Goal: Task Accomplishment & Management: Manage account settings

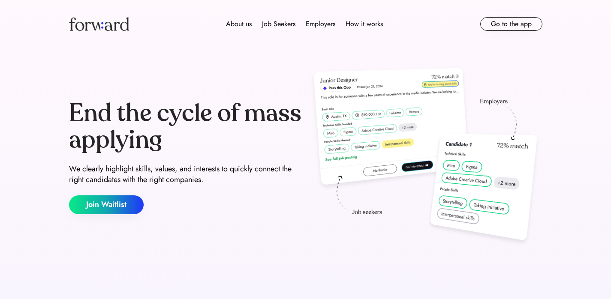
click at [332, 49] on div "End the cycle of mass applying We clearly highlight skills, values, and interes…" at bounding box center [305, 157] width 514 height 219
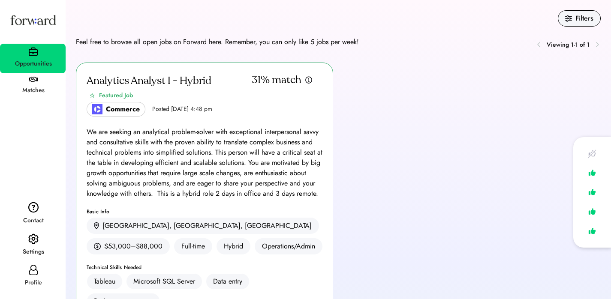
click at [37, 251] on div "Settings" at bounding box center [33, 252] width 65 height 10
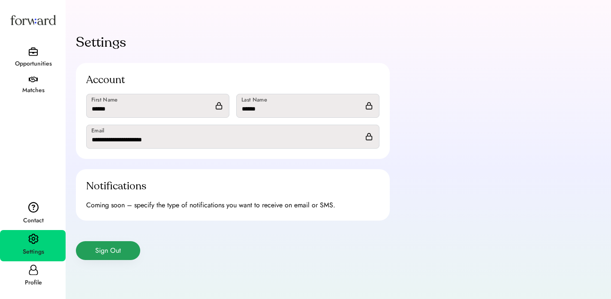
click at [118, 250] on button "Sign Out" at bounding box center [108, 250] width 64 height 19
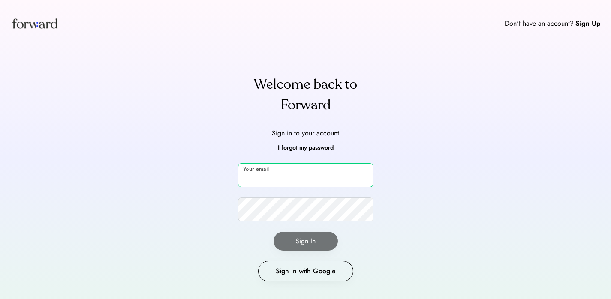
click at [285, 174] on input "email" at bounding box center [305, 175] width 135 height 24
type input "**********"
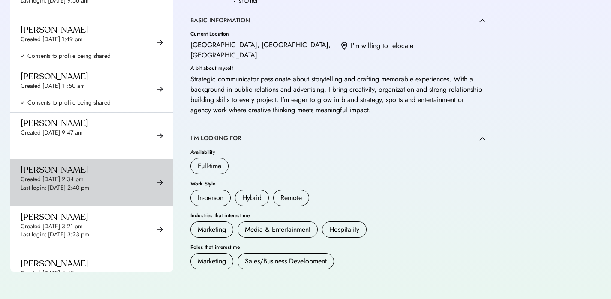
scroll to position [6224, 0]
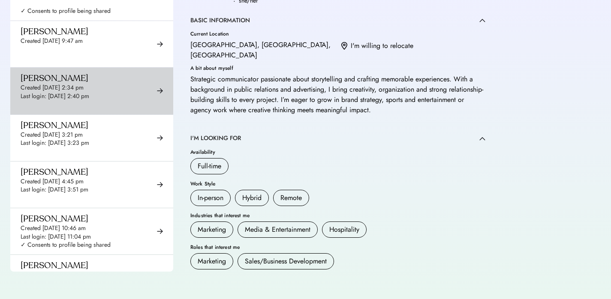
click at [100, 73] on div "[PERSON_NAME] Created [DATE] 2:34 pm Last login: [DATE] 2:40 pm ✓ Consents to p…" at bounding box center [66, 91] width 90 height 36
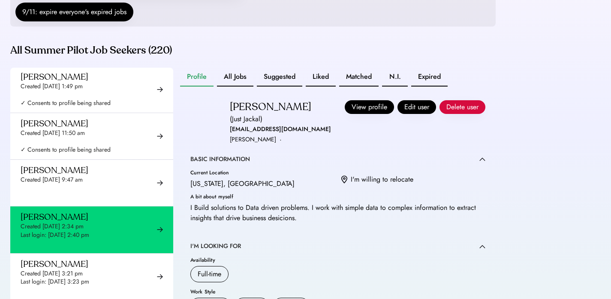
scroll to position [129, 0]
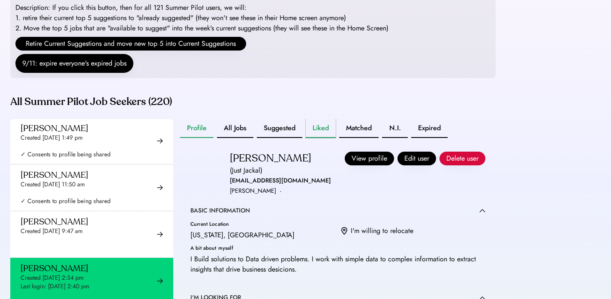
click at [322, 133] on button "Liked" at bounding box center [321, 128] width 30 height 19
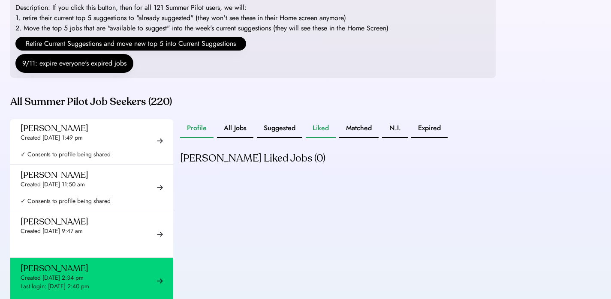
click at [201, 138] on button "Profile" at bounding box center [196, 128] width 33 height 19
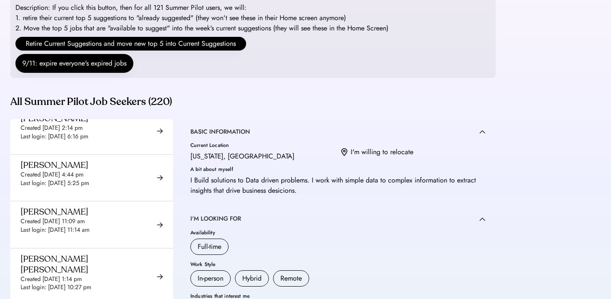
scroll to position [7377, 0]
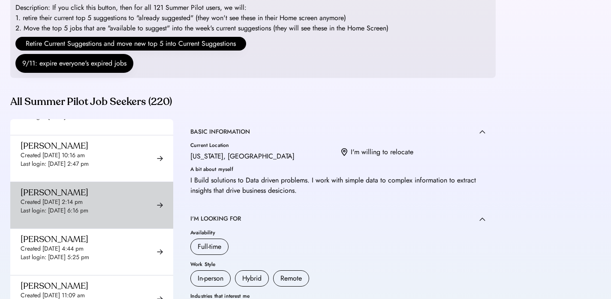
click at [83, 198] on div "Created [DATE] 2:14 pm" at bounding box center [52, 202] width 62 height 9
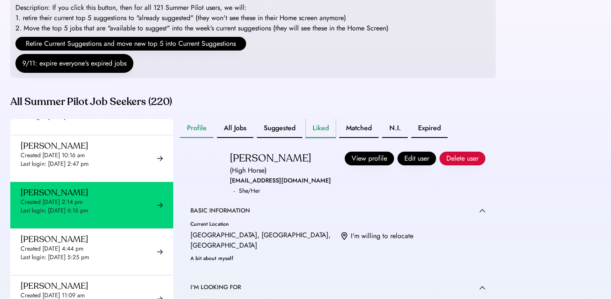
click at [320, 136] on button "Liked" at bounding box center [321, 128] width 30 height 19
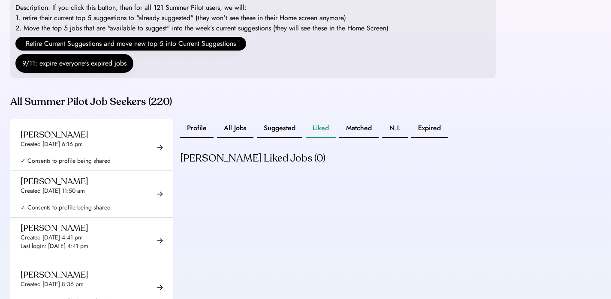
scroll to position [4812, 0]
